Goal: Information Seeking & Learning: Find specific page/section

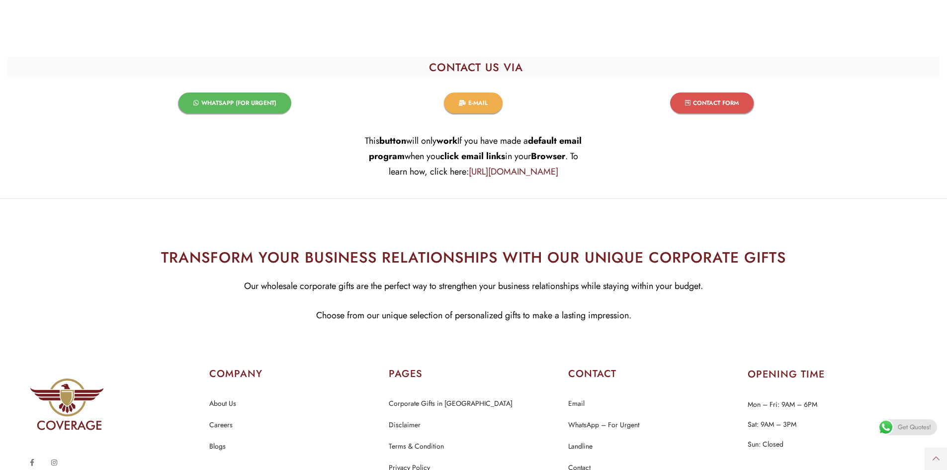
scroll to position [1817, 0]
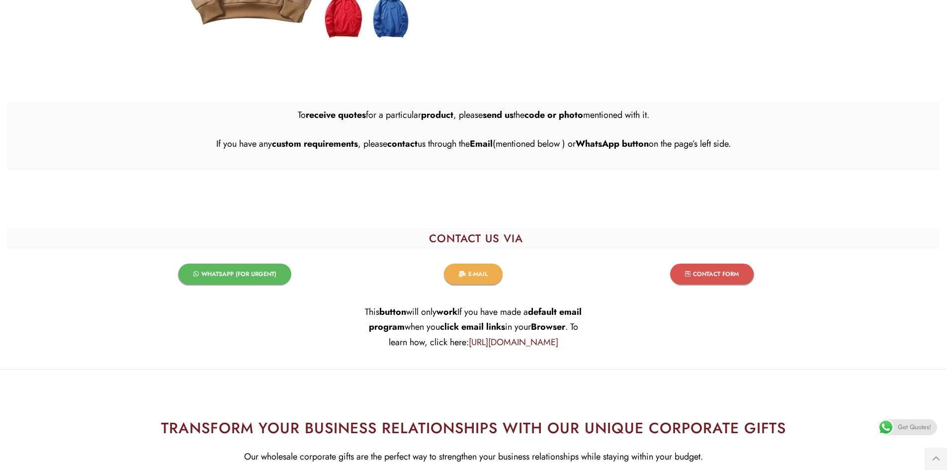
click at [230, 271] on span "WHATSAPP (FOR URGENT)​" at bounding box center [238, 274] width 75 height 6
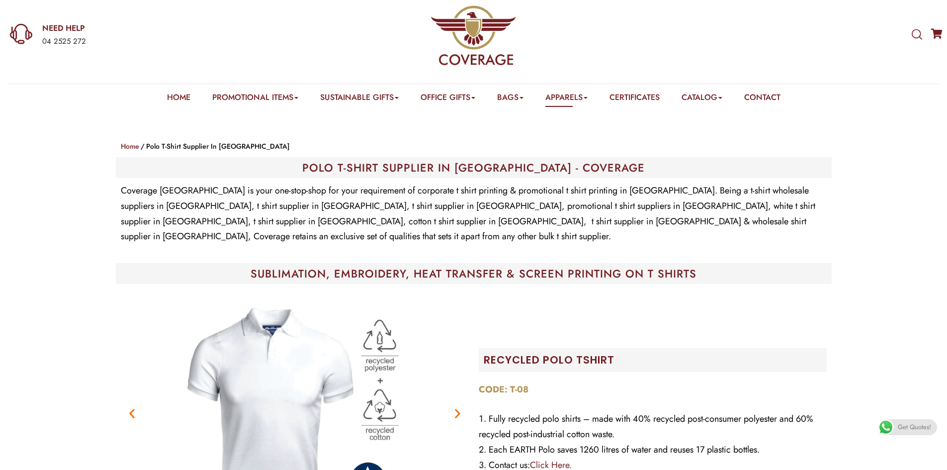
scroll to position [0, 0]
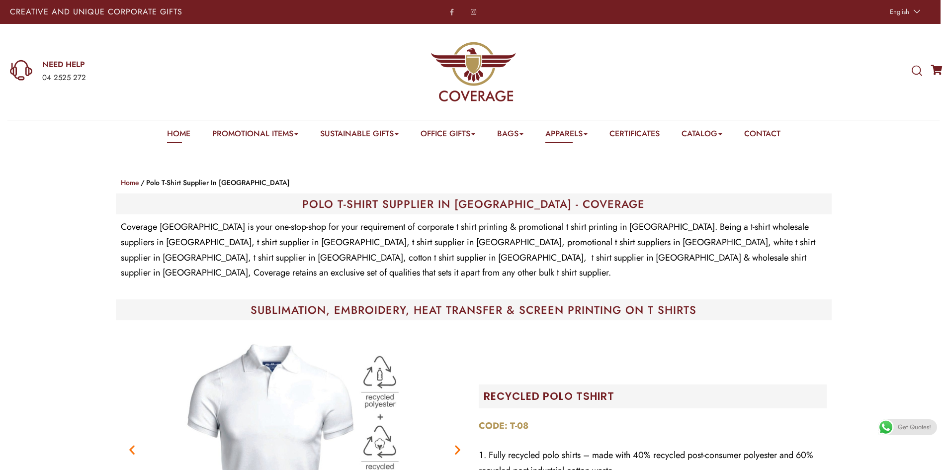
click at [170, 132] on link "Home" at bounding box center [178, 135] width 23 height 15
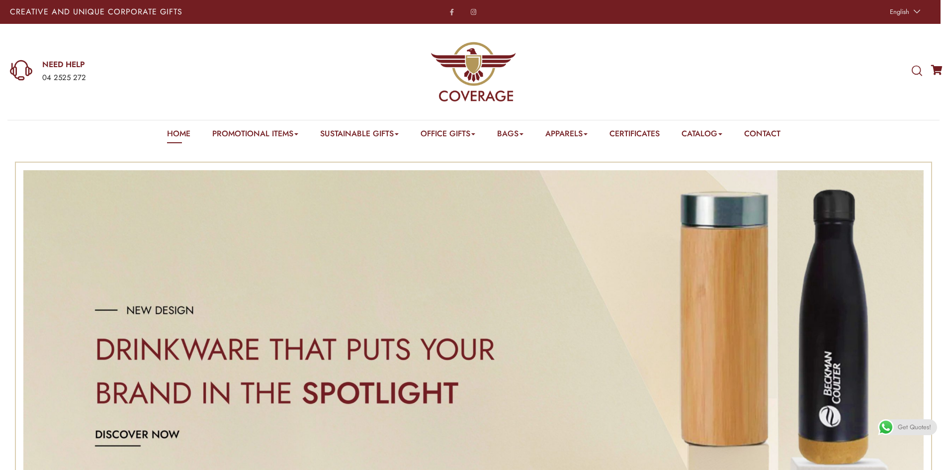
click at [918, 70] on icon at bounding box center [917, 71] width 10 height 11
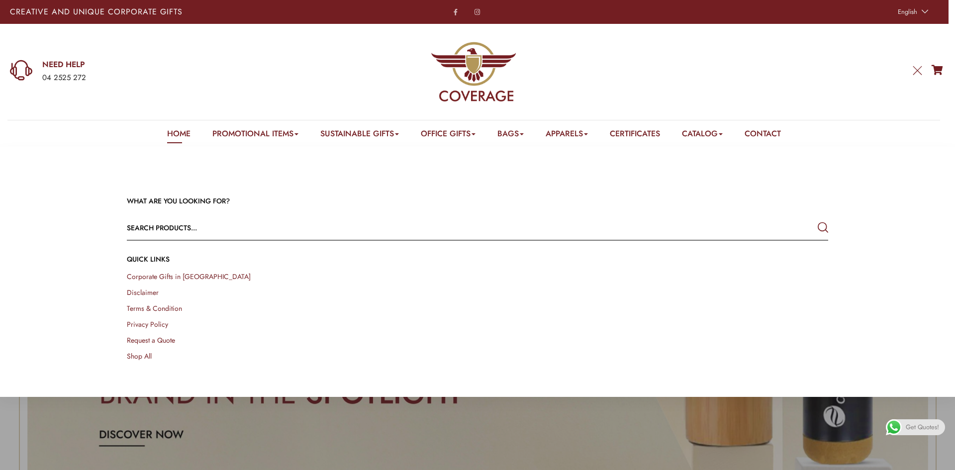
click at [193, 227] on input "text" at bounding box center [407, 228] width 561 height 24
paste input "mr bio charging cable, highlighter"
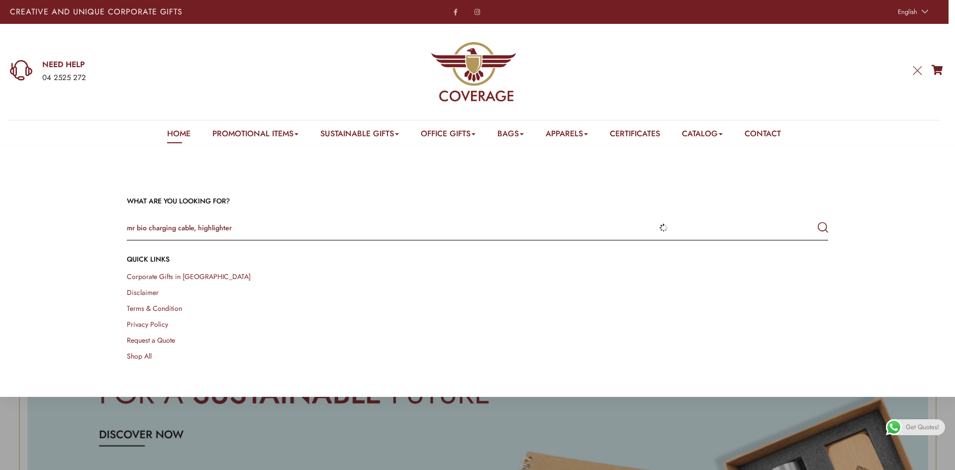
type input "mr bio charging cable, highlighter"
click at [818, 219] on button "submit" at bounding box center [823, 228] width 10 height 18
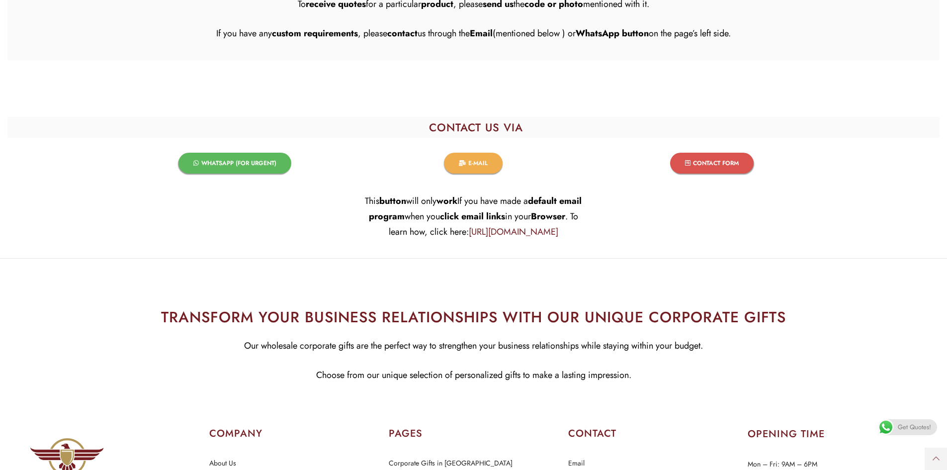
scroll to position [3033, 0]
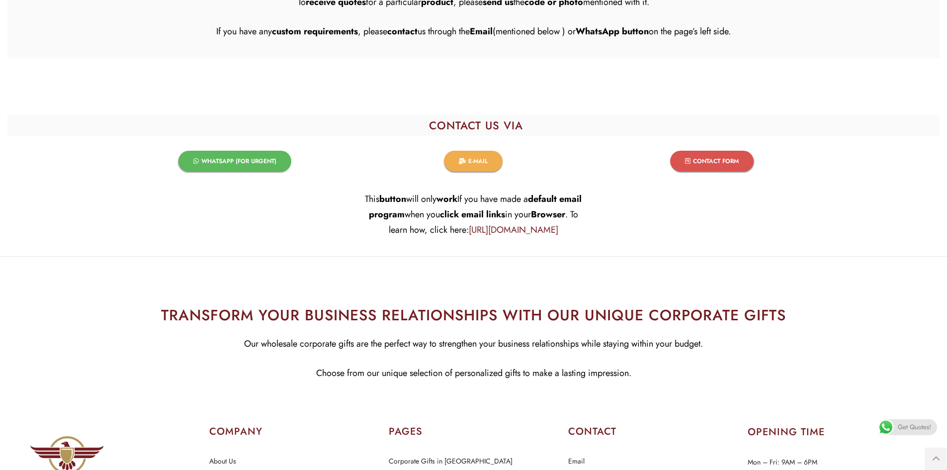
click at [240, 162] on span "WHATSAPP (FOR URGENT)​" at bounding box center [238, 161] width 75 height 6
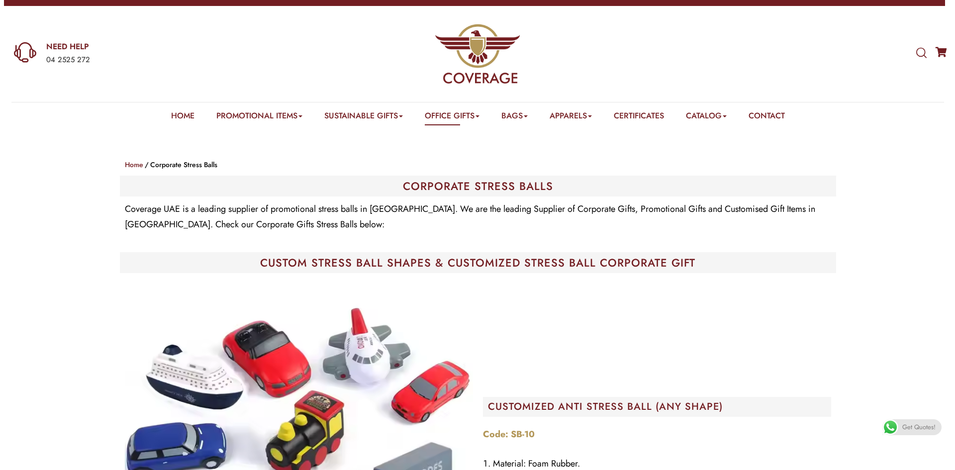
scroll to position [0, 0]
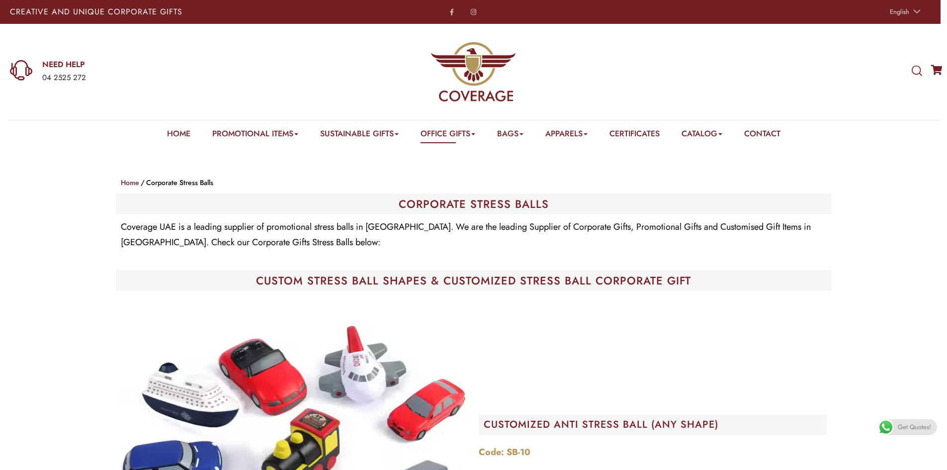
click at [919, 69] on icon at bounding box center [917, 71] width 10 height 11
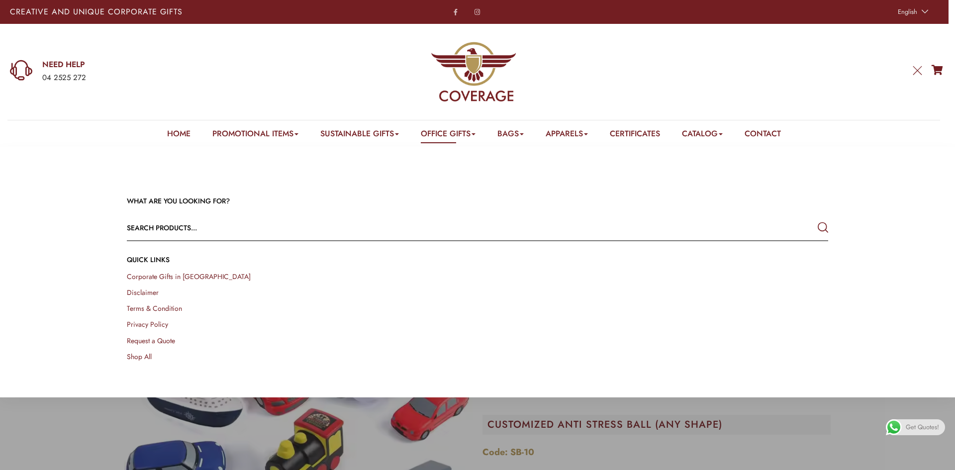
click at [135, 228] on input "text" at bounding box center [407, 228] width 561 height 24
paste input "mr bio charging cable, highlighter"
type input "mr bio charging cable, highlighter"
click at [818, 219] on button "submit" at bounding box center [823, 228] width 10 height 18
